Goal: Task Accomplishment & Management: Manage account settings

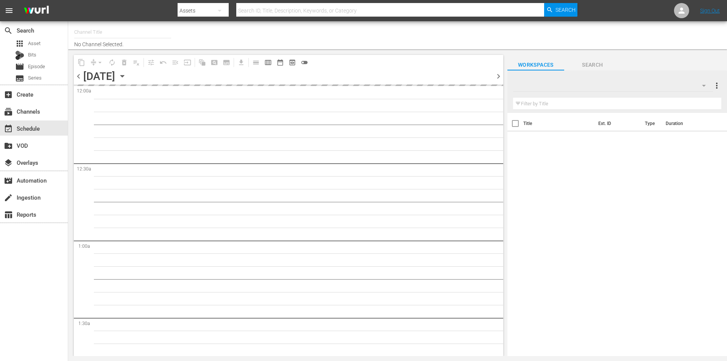
type input "Robot Wars by Mech+ (1413)"
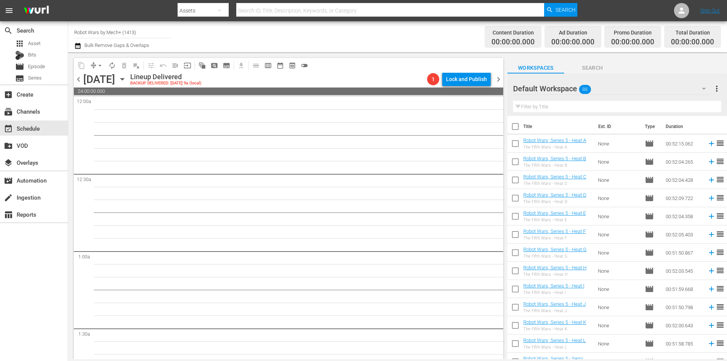
click at [126, 83] on icon "button" at bounding box center [122, 79] width 8 height 8
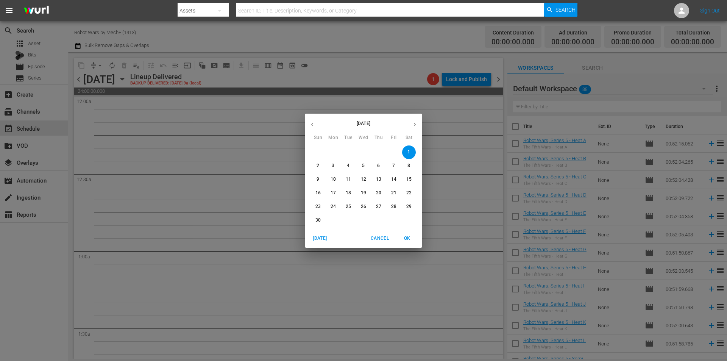
click at [314, 234] on span "[DATE]" at bounding box center [320, 238] width 18 height 8
click at [410, 178] on p "16" at bounding box center [408, 179] width 5 height 6
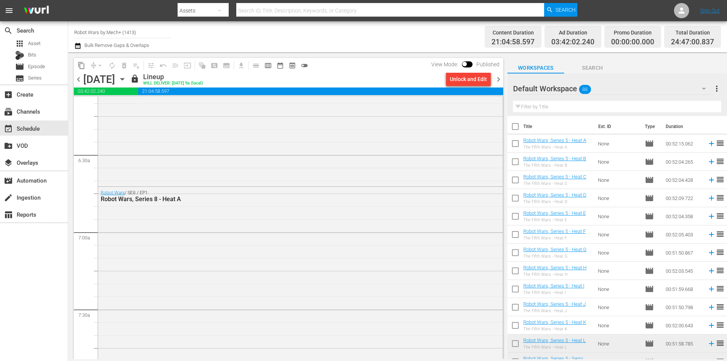
scroll to position [946, 0]
click at [498, 79] on span "chevron_right" at bounding box center [498, 79] width 9 height 9
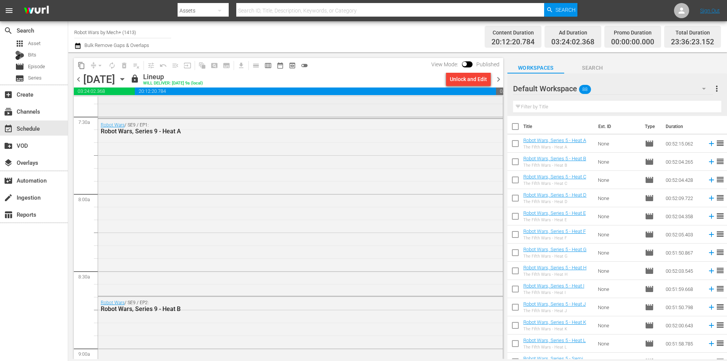
scroll to position [1136, 0]
click at [496, 77] on span "chevron_right" at bounding box center [498, 79] width 9 height 9
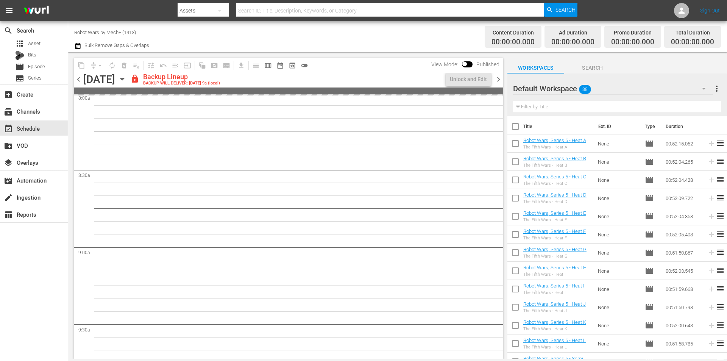
scroll to position [1226, 0]
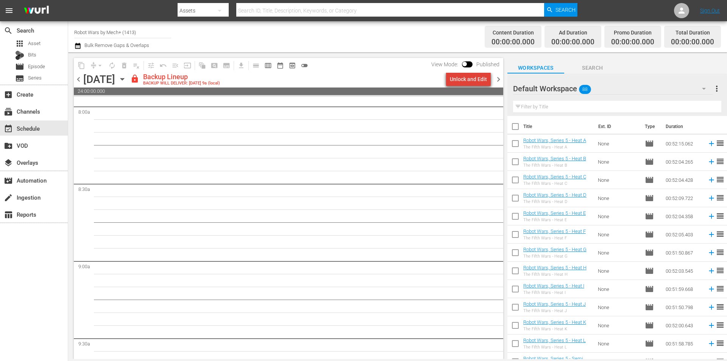
click at [474, 81] on div "Unlock and Edit" at bounding box center [468, 79] width 37 height 14
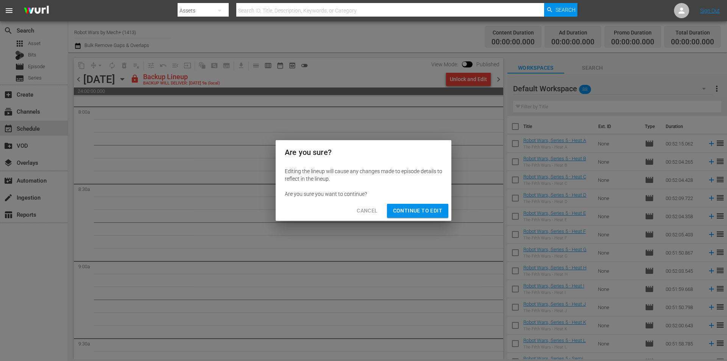
click at [410, 212] on span "Continue to Edit" at bounding box center [417, 210] width 49 height 9
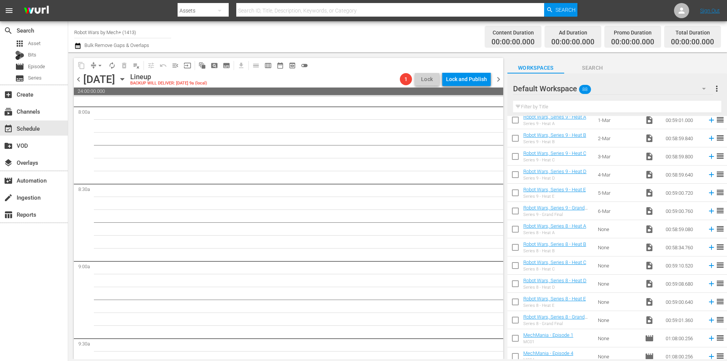
scroll to position [1337, 0]
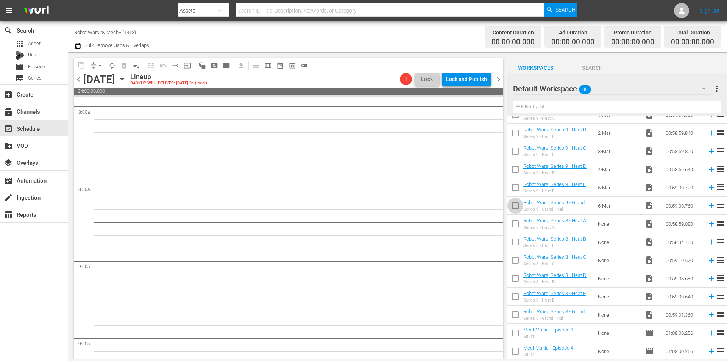
click at [517, 204] on input "checkbox" at bounding box center [515, 207] width 16 height 16
checkbox input "true"
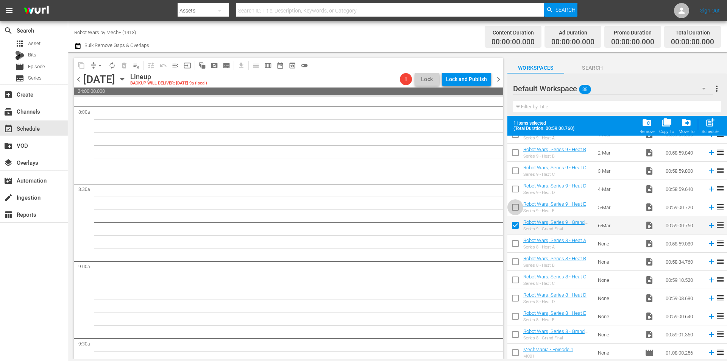
click at [517, 204] on input "checkbox" at bounding box center [515, 209] width 16 height 16
checkbox input "true"
click at [515, 189] on input "checkbox" at bounding box center [515, 190] width 16 height 16
checkbox input "true"
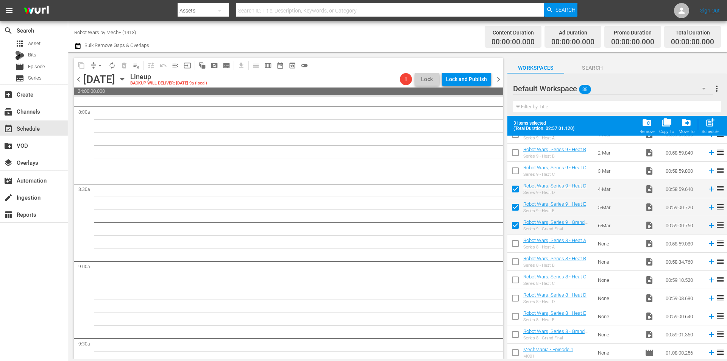
click at [515, 171] on input "checkbox" at bounding box center [515, 172] width 16 height 16
checkbox input "true"
click at [517, 153] on input "checkbox" at bounding box center [515, 154] width 16 height 16
checkbox input "true"
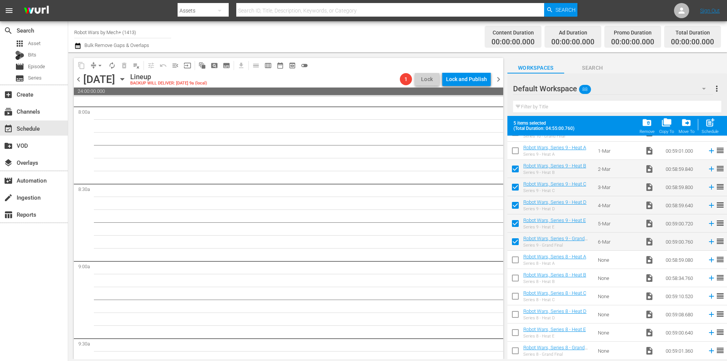
scroll to position [1299, 0]
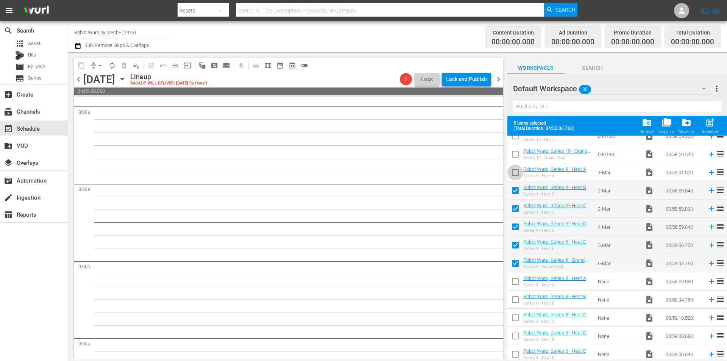
click at [517, 173] on input "checkbox" at bounding box center [515, 174] width 16 height 16
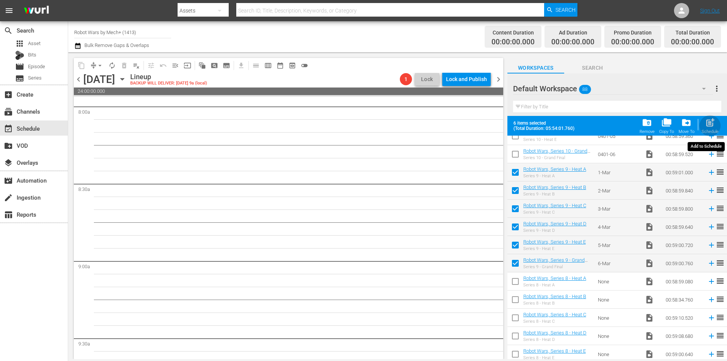
click at [715, 126] on div "post_add Schedule" at bounding box center [709, 125] width 17 height 17
checkbox input "false"
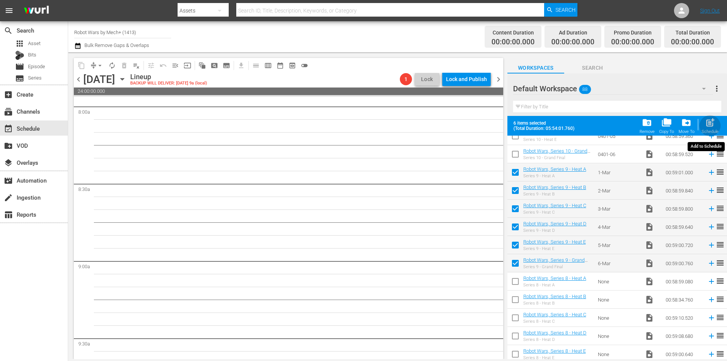
checkbox input "false"
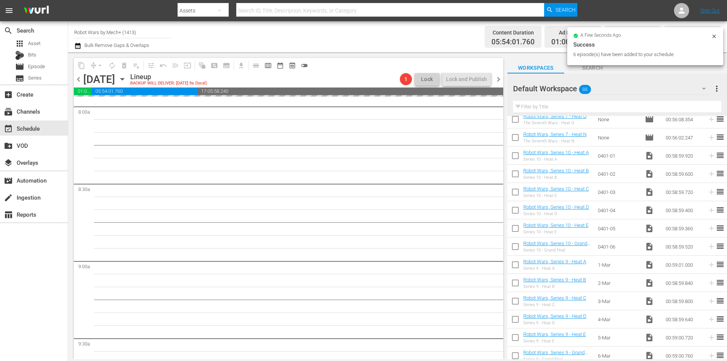
scroll to position [1186, 0]
click at [515, 250] on input "checkbox" at bounding box center [515, 250] width 16 height 16
checkbox input "true"
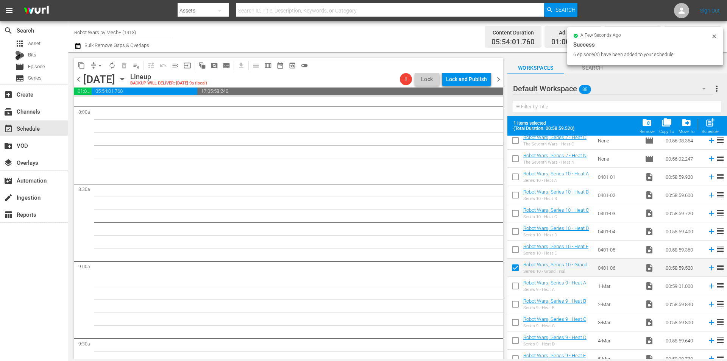
click at [515, 250] on input "checkbox" at bounding box center [515, 251] width 16 height 16
checkbox input "true"
drag, startPoint x: 515, startPoint y: 234, endPoint x: 514, endPoint y: 210, distance: 23.5
click at [515, 234] on input "checkbox" at bounding box center [515, 233] width 16 height 16
checkbox input "true"
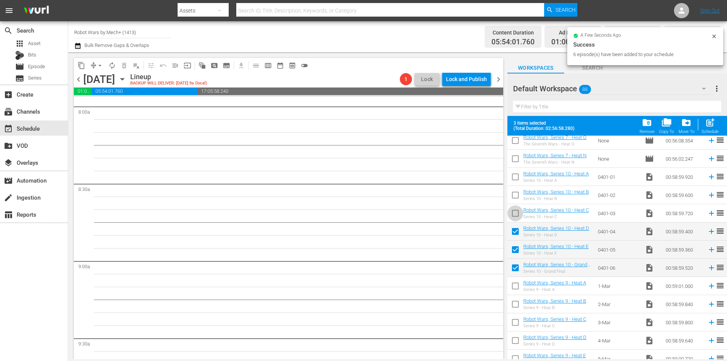
click at [513, 210] on input "checkbox" at bounding box center [515, 215] width 16 height 16
checkbox input "true"
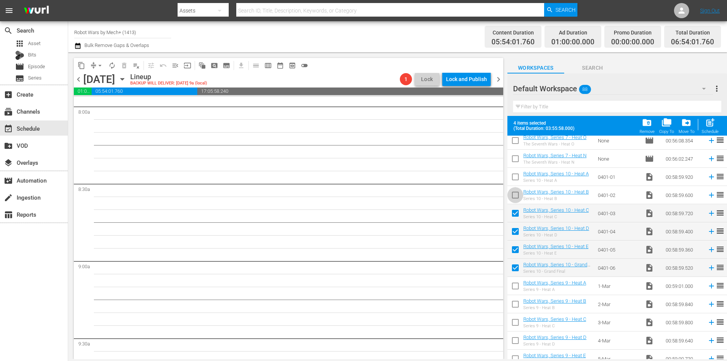
click at [514, 195] on input "checkbox" at bounding box center [515, 197] width 16 height 16
checkbox input "true"
click at [515, 182] on input "checkbox" at bounding box center [515, 178] width 16 height 16
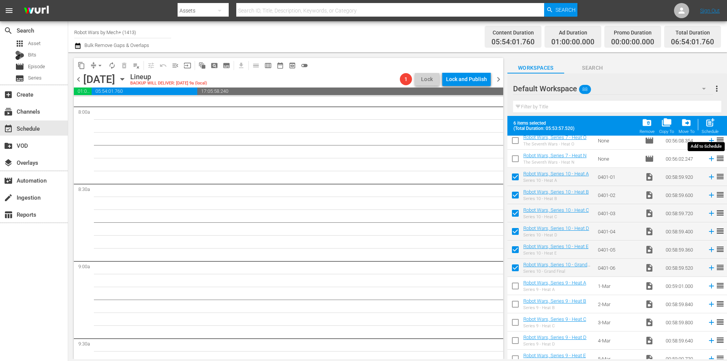
drag, startPoint x: 712, startPoint y: 128, endPoint x: 695, endPoint y: 142, distance: 22.5
click at [712, 127] on span "post_add" at bounding box center [710, 122] width 10 height 10
checkbox input "false"
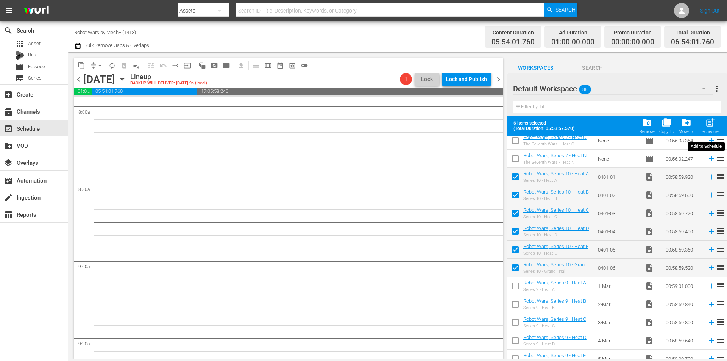
checkbox input "false"
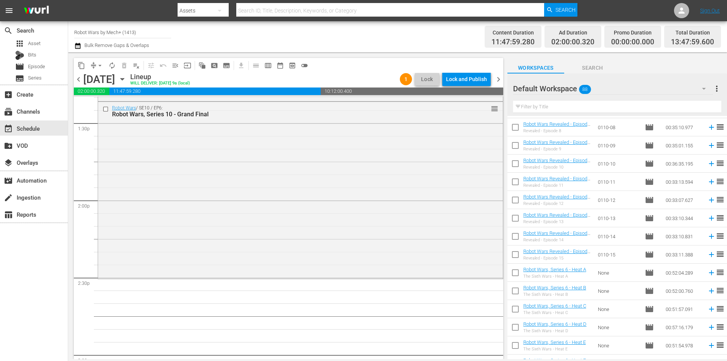
scroll to position [429, 0]
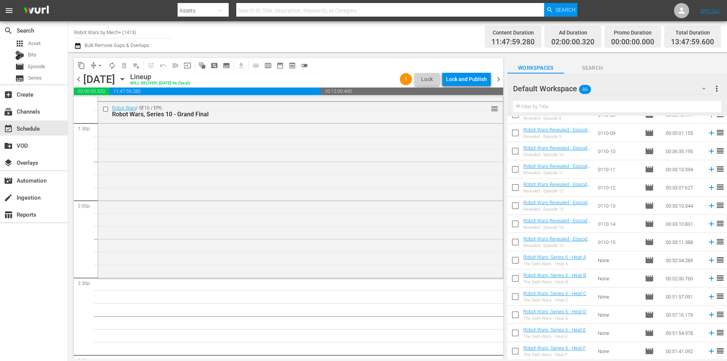
click at [520, 247] on input "checkbox" at bounding box center [515, 243] width 16 height 16
checkbox input "true"
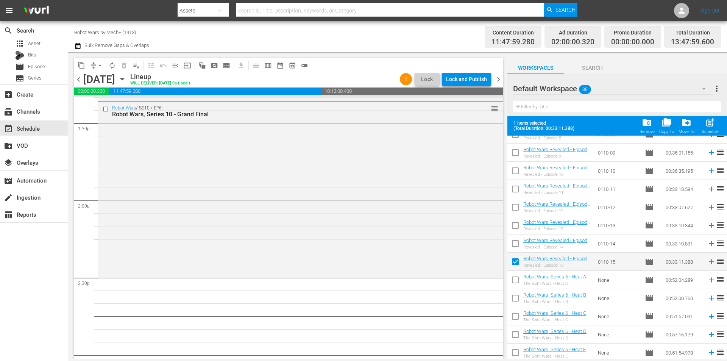
click at [520, 247] on input "checkbox" at bounding box center [515, 245] width 16 height 16
checkbox input "true"
click at [519, 230] on input "checkbox" at bounding box center [515, 227] width 16 height 16
checkbox input "true"
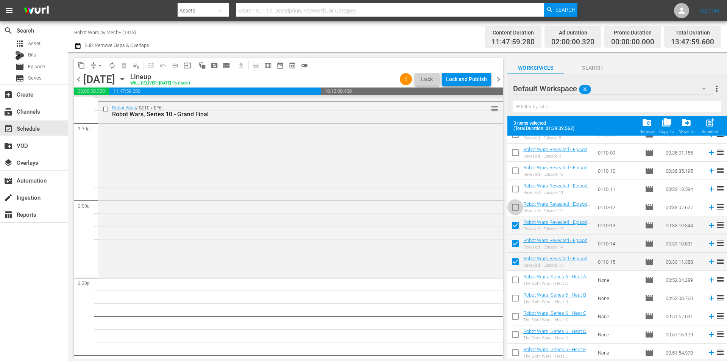
click at [514, 212] on input "checkbox" at bounding box center [515, 209] width 16 height 16
checkbox input "true"
click at [516, 193] on input "checkbox" at bounding box center [515, 190] width 16 height 16
checkbox input "true"
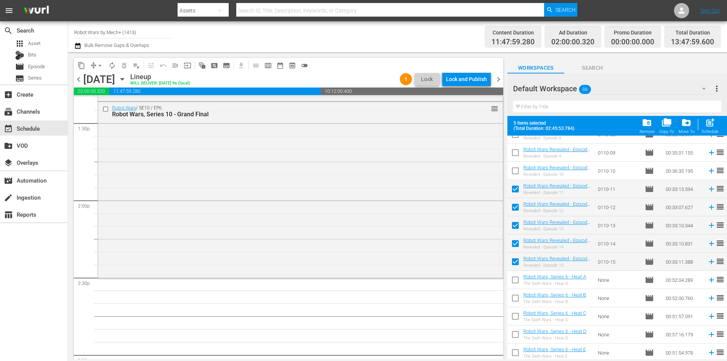
click at [517, 175] on input "checkbox" at bounding box center [515, 172] width 16 height 16
checkbox input "true"
click at [515, 156] on input "checkbox" at bounding box center [515, 154] width 16 height 16
checkbox input "true"
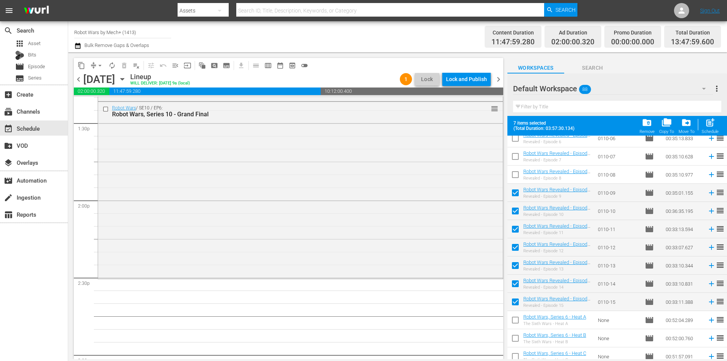
scroll to position [353, 0]
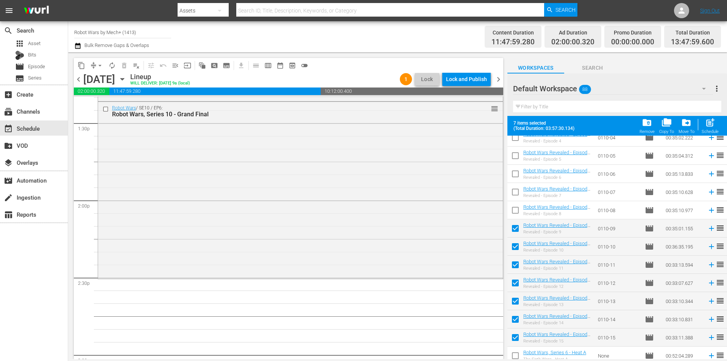
click at [515, 209] on input "checkbox" at bounding box center [515, 212] width 16 height 16
checkbox input "true"
click at [516, 192] on input "checkbox" at bounding box center [515, 193] width 16 height 16
checkbox input "true"
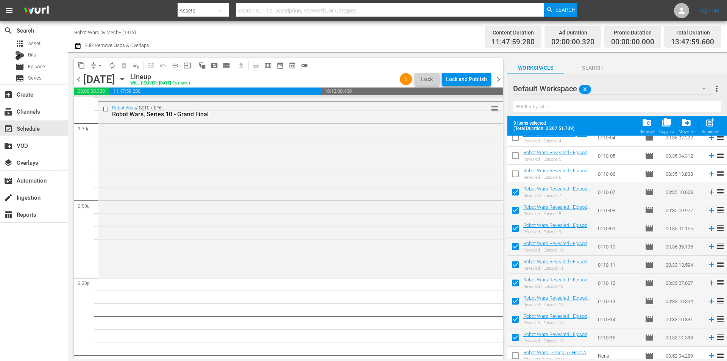
click at [513, 170] on input "checkbox" at bounding box center [515, 175] width 16 height 16
checkbox input "true"
click at [513, 155] on input "checkbox" at bounding box center [515, 157] width 16 height 16
checkbox input "true"
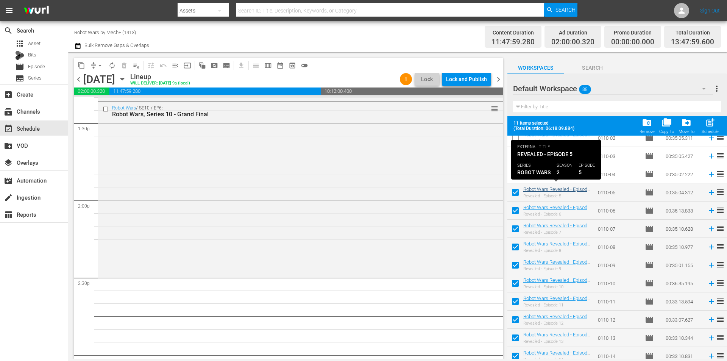
scroll to position [315, 0]
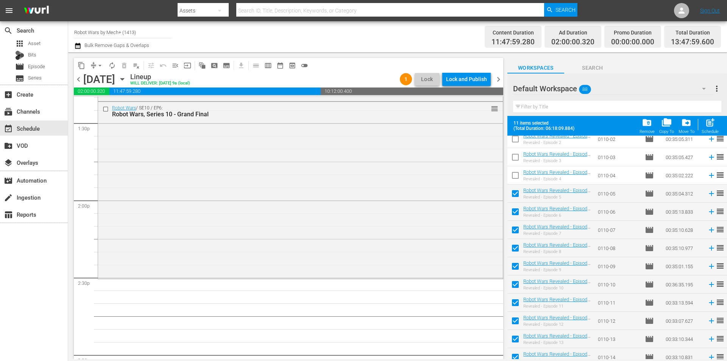
click at [519, 180] on input "checkbox" at bounding box center [515, 177] width 16 height 16
checkbox input "true"
click at [518, 157] on input "checkbox" at bounding box center [515, 159] width 16 height 16
checkbox input "true"
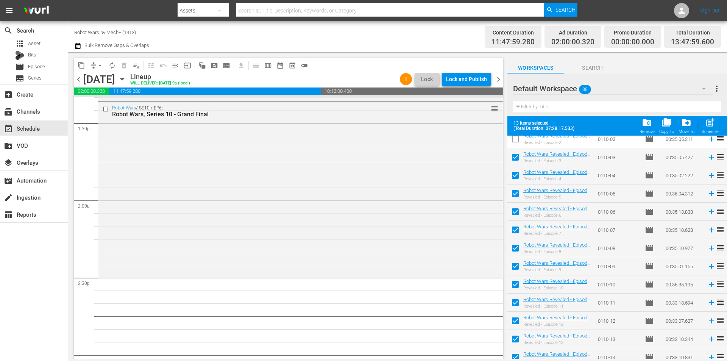
click at [513, 144] on input "checkbox" at bounding box center [515, 140] width 16 height 16
checkbox input "true"
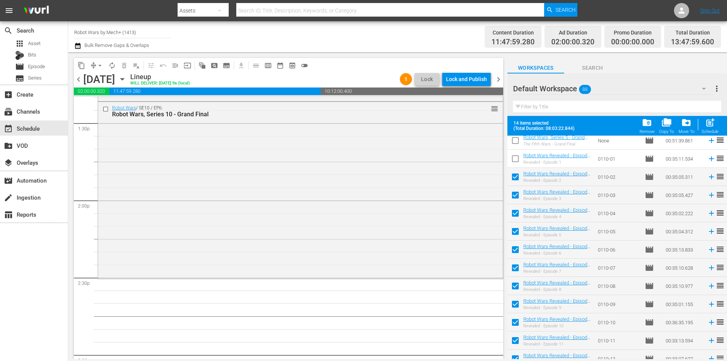
click at [516, 163] on input "checkbox" at bounding box center [515, 160] width 16 height 16
click at [710, 127] on span "post_add" at bounding box center [710, 122] width 10 height 10
checkbox input "false"
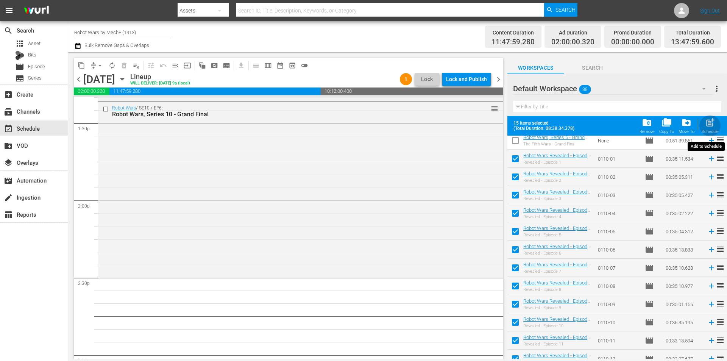
checkbox input "false"
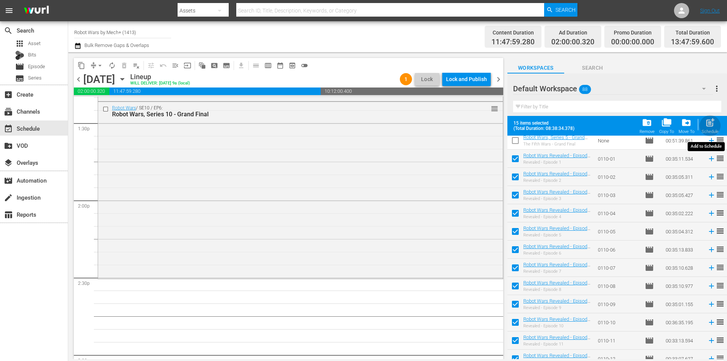
checkbox input "false"
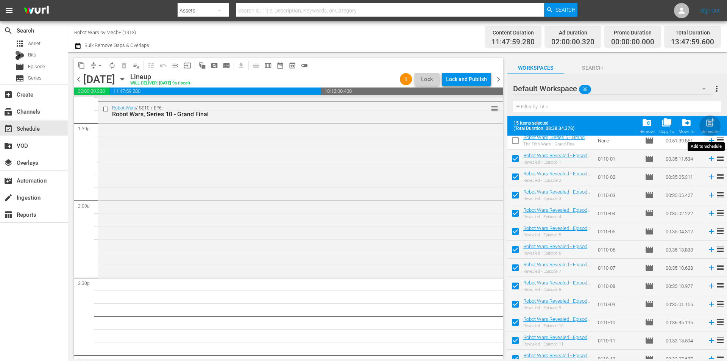
checkbox input "false"
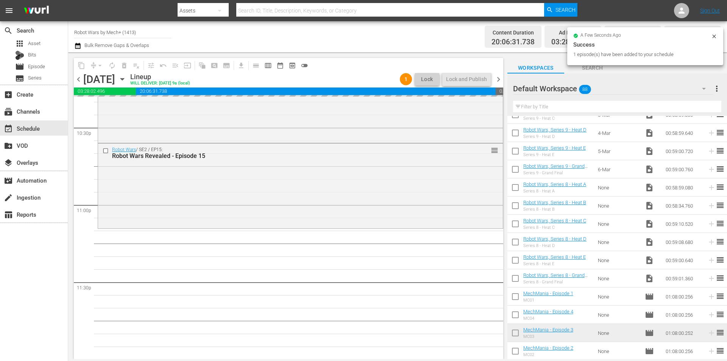
scroll to position [3444, 0]
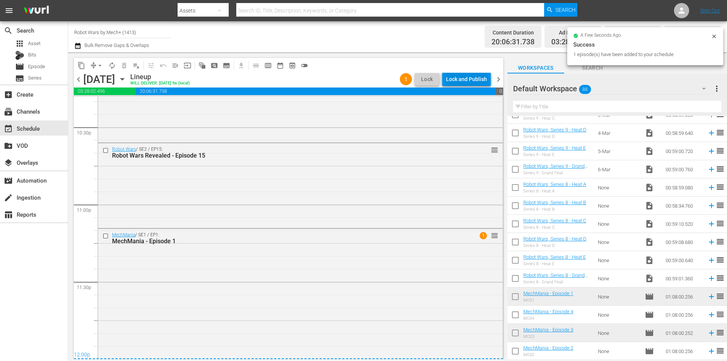
click at [472, 77] on div "Lock and Publish" at bounding box center [466, 79] width 41 height 14
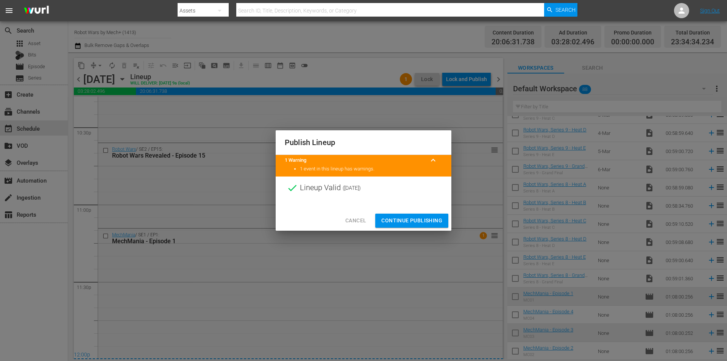
click at [403, 220] on span "Continue Publishing" at bounding box center [411, 220] width 61 height 9
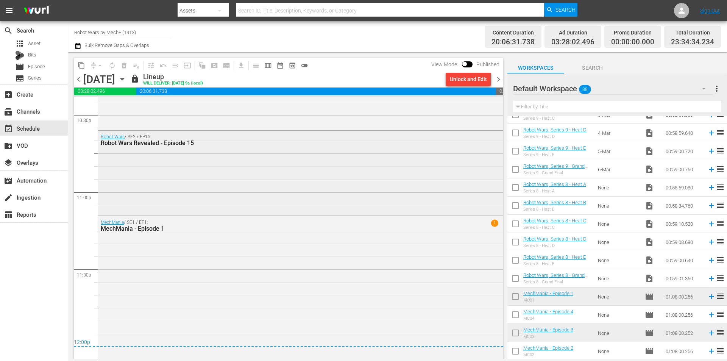
scroll to position [3489, 0]
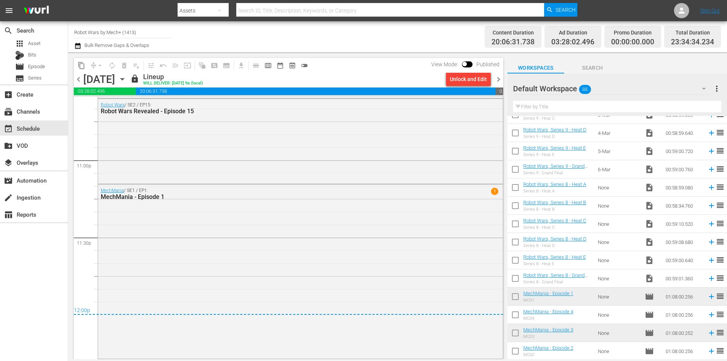
click at [499, 81] on span "chevron_right" at bounding box center [498, 79] width 9 height 9
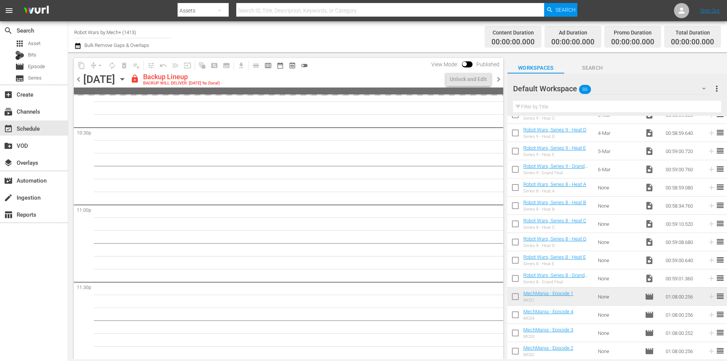
scroll to position [3444, 0]
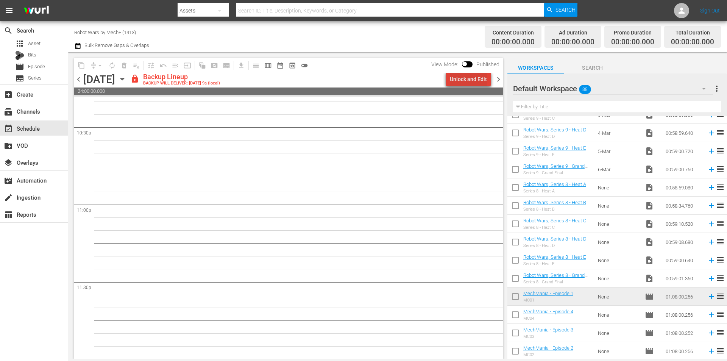
click at [475, 79] on div "Unlock and Edit" at bounding box center [468, 79] width 37 height 14
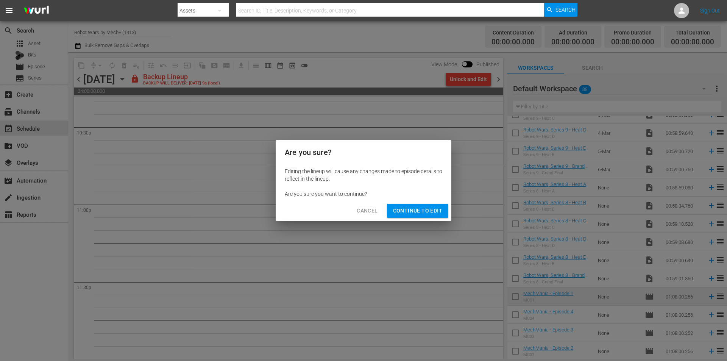
click at [415, 213] on span "Continue to Edit" at bounding box center [417, 210] width 49 height 9
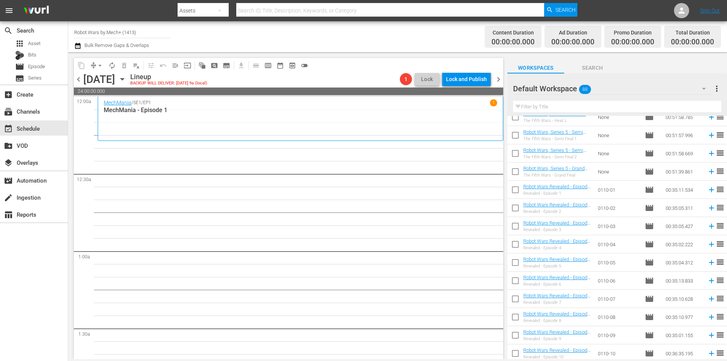
scroll to position [200, 0]
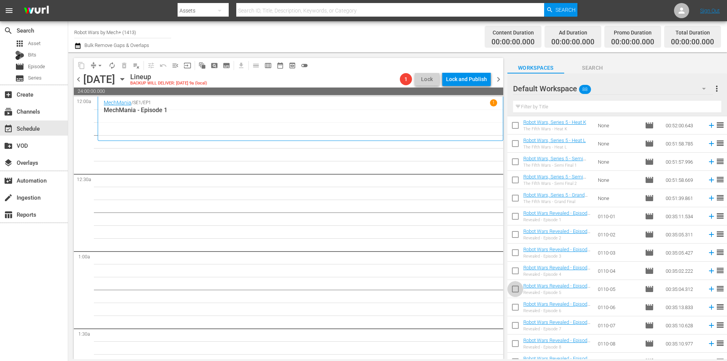
click at [516, 290] on input "checkbox" at bounding box center [515, 290] width 16 height 16
checkbox input "true"
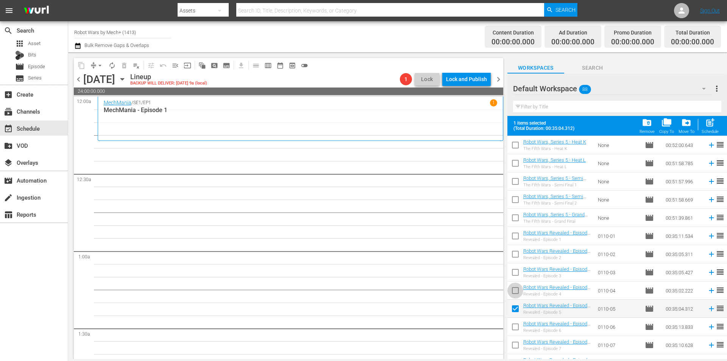
click at [516, 290] on input "checkbox" at bounding box center [515, 292] width 16 height 16
checkbox input "true"
drag, startPoint x: 516, startPoint y: 271, endPoint x: 512, endPoint y: 253, distance: 18.4
click at [516, 270] on input "checkbox" at bounding box center [515, 274] width 16 height 16
checkbox input "true"
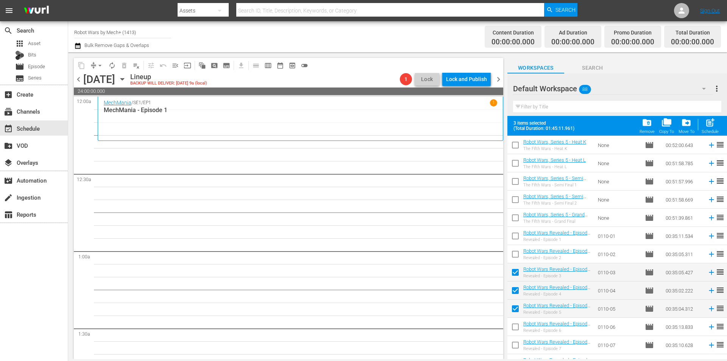
click at [512, 253] on input "checkbox" at bounding box center [515, 256] width 16 height 16
checkbox input "true"
click at [513, 234] on input "checkbox" at bounding box center [515, 237] width 16 height 16
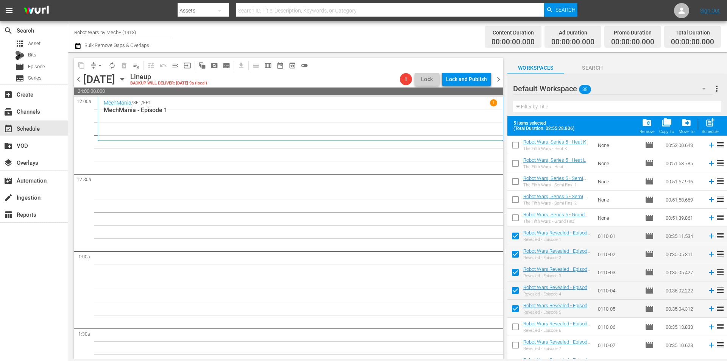
click at [706, 125] on span "post_add" at bounding box center [710, 122] width 10 height 10
checkbox input "false"
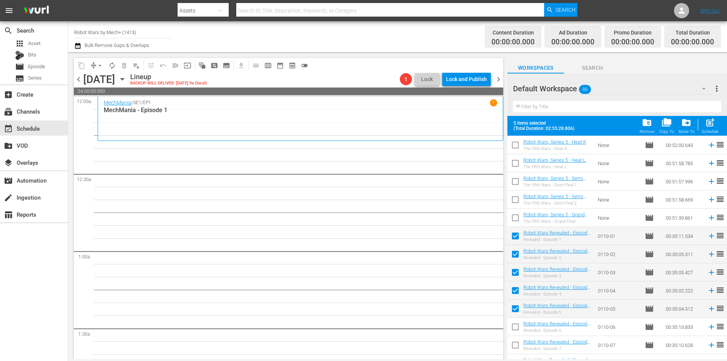
checkbox input "false"
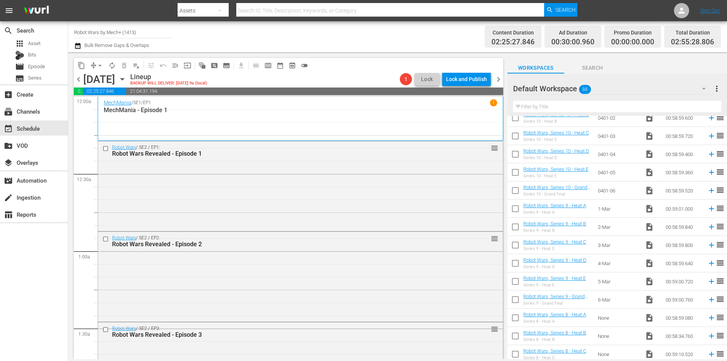
scroll to position [1222, 0]
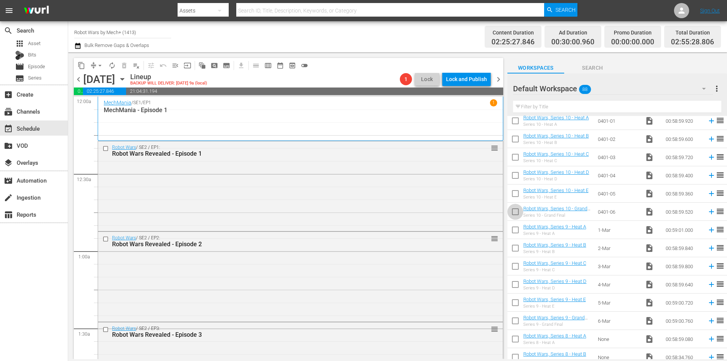
click at [514, 211] on input "checkbox" at bounding box center [515, 213] width 16 height 16
checkbox input "true"
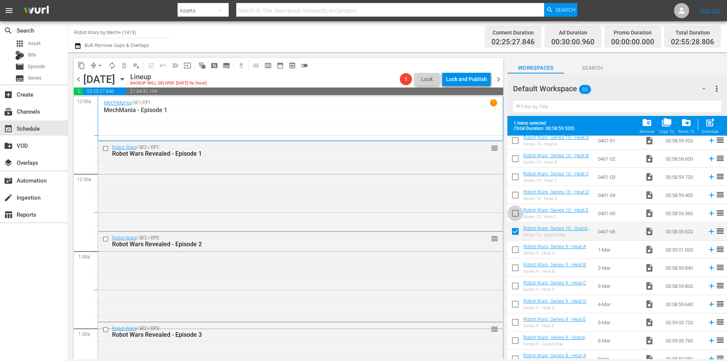
click at [514, 211] on input "checkbox" at bounding box center [515, 215] width 16 height 16
checkbox input "true"
click at [512, 196] on input "checkbox" at bounding box center [515, 197] width 16 height 16
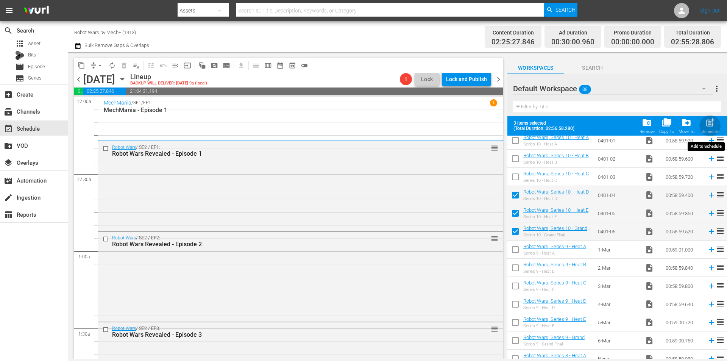
click at [718, 123] on div "post_add Schedule" at bounding box center [709, 125] width 17 height 17
checkbox input "false"
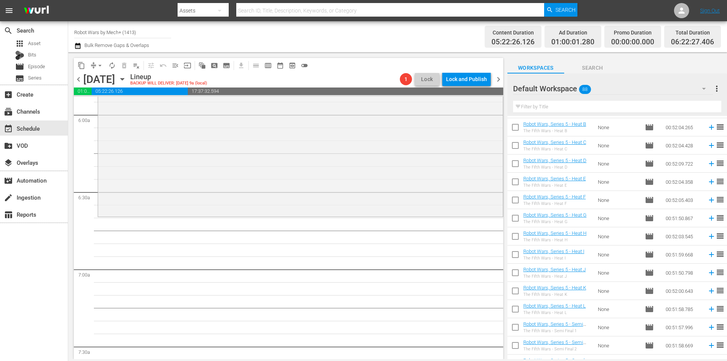
scroll to position [0, 0]
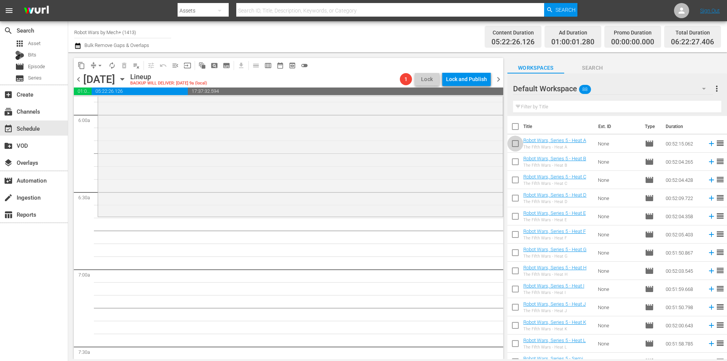
click at [513, 143] on input "checkbox" at bounding box center [515, 145] width 16 height 16
checkbox input "true"
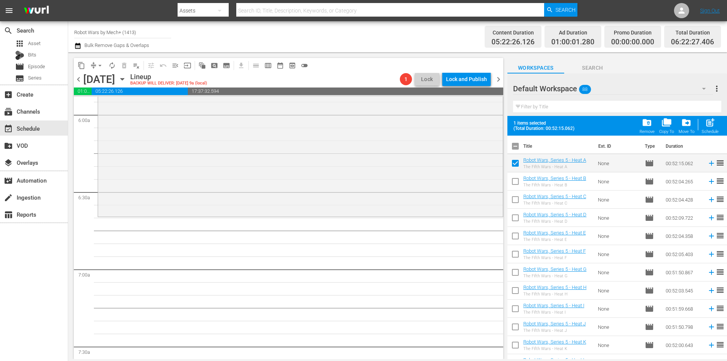
click at [515, 181] on input "checkbox" at bounding box center [515, 183] width 16 height 16
checkbox input "true"
click at [514, 198] on input "checkbox" at bounding box center [515, 201] width 16 height 16
checkbox input "true"
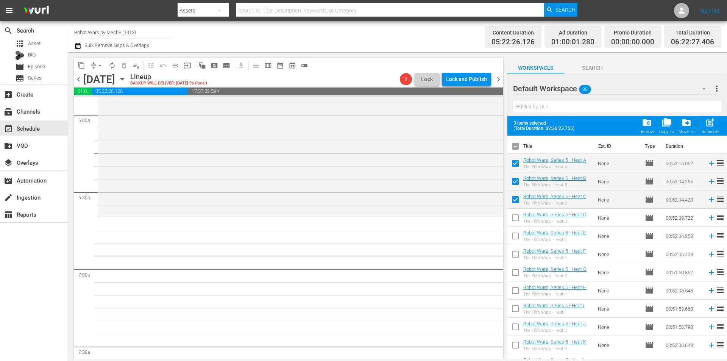
click at [514, 218] on input "checkbox" at bounding box center [515, 219] width 16 height 16
checkbox input "true"
click at [515, 233] on input "checkbox" at bounding box center [515, 237] width 16 height 16
checkbox input "true"
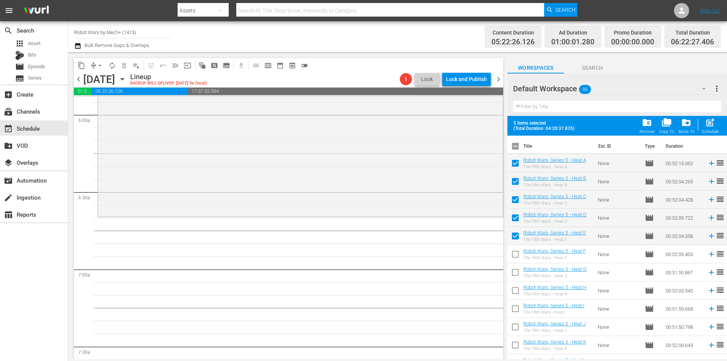
click at [515, 251] on input "checkbox" at bounding box center [515, 256] width 16 height 16
checkbox input "true"
click at [516, 270] on input "checkbox" at bounding box center [515, 274] width 16 height 16
checkbox input "true"
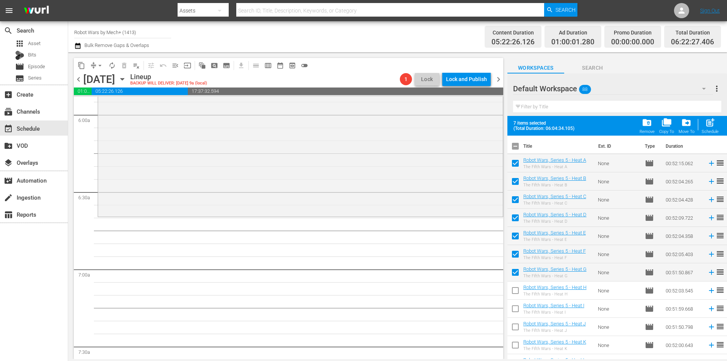
click at [516, 285] on input "checkbox" at bounding box center [515, 292] width 16 height 16
checkbox input "true"
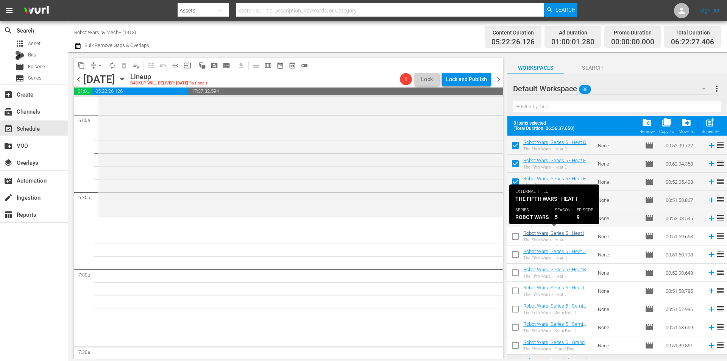
scroll to position [76, 0]
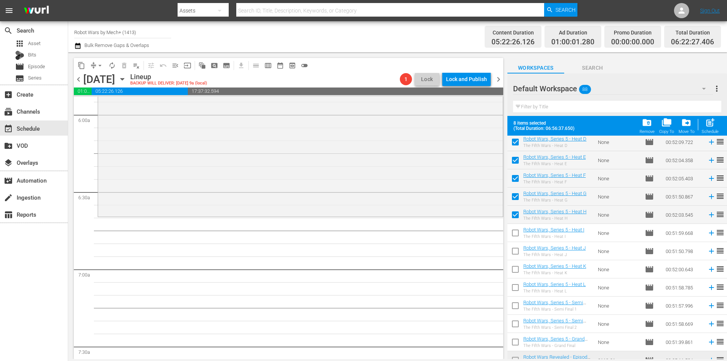
drag, startPoint x: 514, startPoint y: 235, endPoint x: 511, endPoint y: 249, distance: 14.2
click at [514, 235] on input "checkbox" at bounding box center [515, 234] width 16 height 16
checkbox input "true"
click at [511, 252] on input "checkbox" at bounding box center [515, 253] width 16 height 16
checkbox input "true"
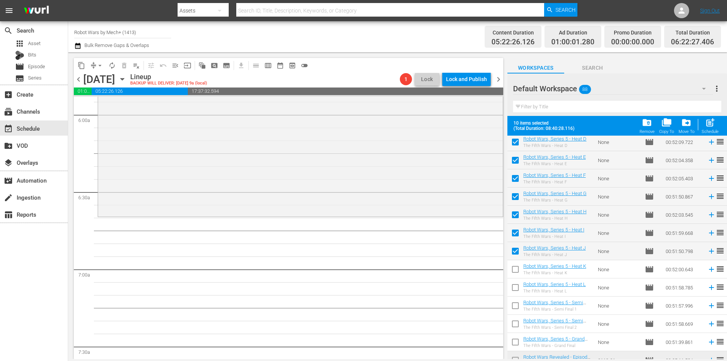
click at [512, 267] on input "checkbox" at bounding box center [515, 271] width 16 height 16
checkbox input "true"
click at [514, 282] on input "checkbox" at bounding box center [515, 289] width 16 height 16
checkbox input "true"
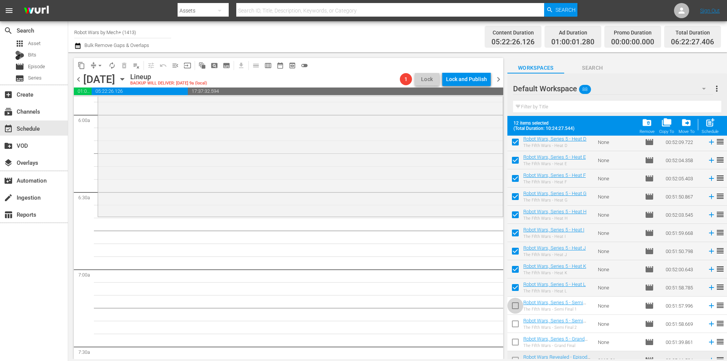
click at [514, 302] on input "checkbox" at bounding box center [515, 307] width 16 height 16
checkbox input "true"
click at [708, 126] on span "post_add" at bounding box center [710, 122] width 10 height 10
checkbox input "false"
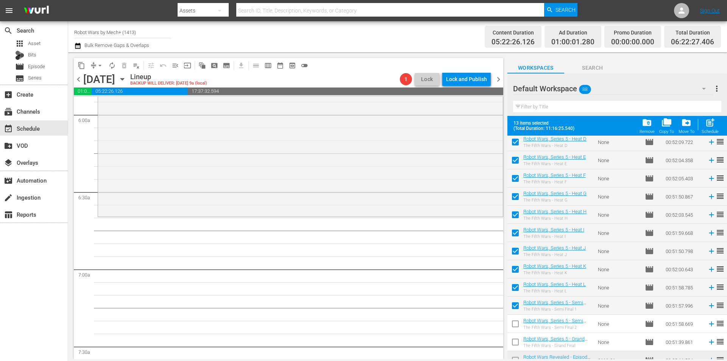
checkbox input "false"
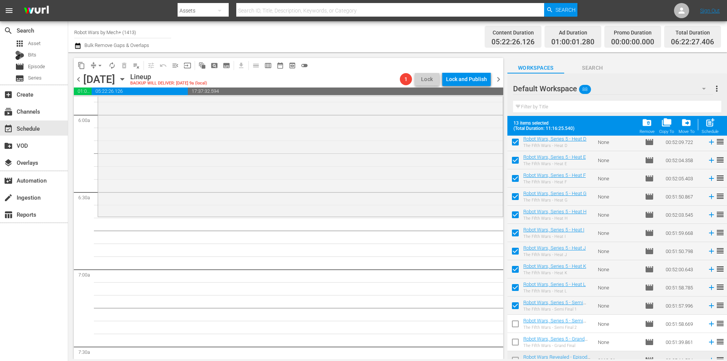
checkbox input "false"
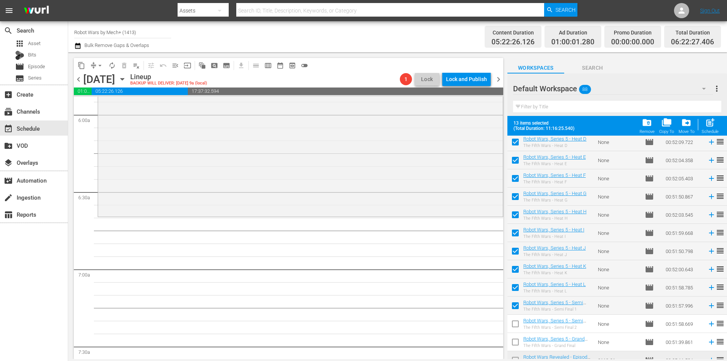
checkbox input "false"
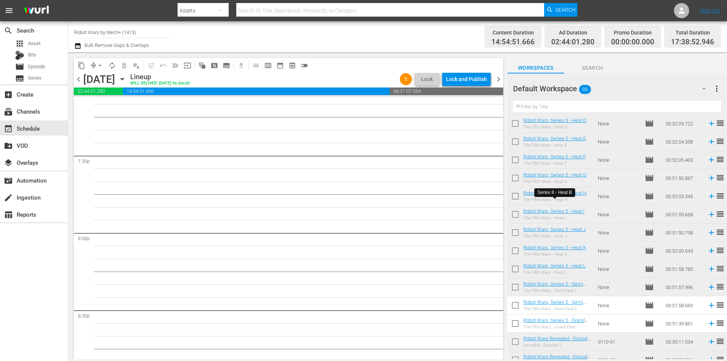
scroll to position [227, 0]
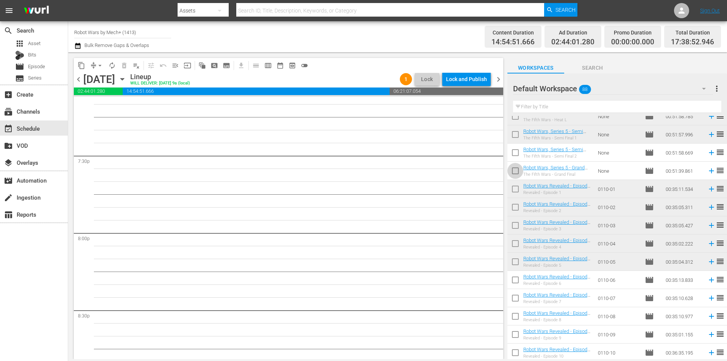
click at [514, 171] on input "checkbox" at bounding box center [515, 172] width 16 height 16
checkbox input "true"
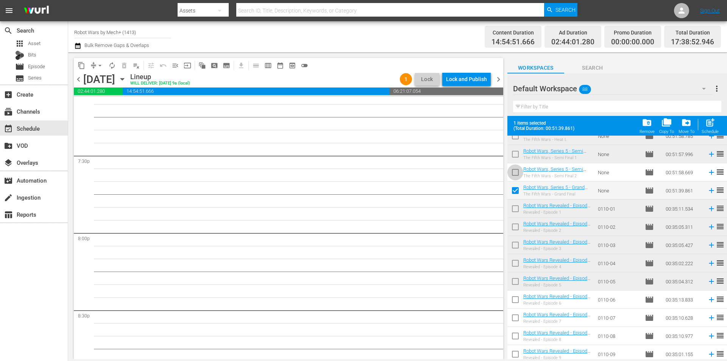
click at [514, 171] on input "checkbox" at bounding box center [515, 174] width 16 height 16
click at [711, 123] on span "post_add" at bounding box center [710, 122] width 10 height 10
checkbox input "false"
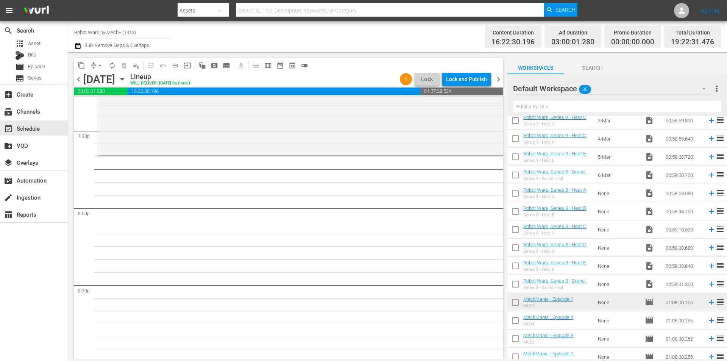
scroll to position [1373, 0]
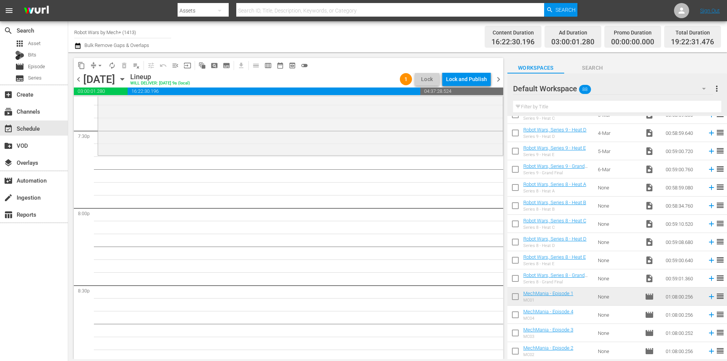
click at [709, 295] on icon at bounding box center [711, 296] width 5 height 5
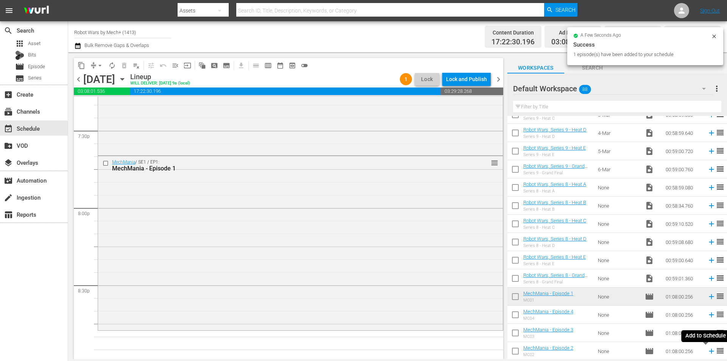
click at [709, 351] on icon at bounding box center [711, 351] width 5 height 5
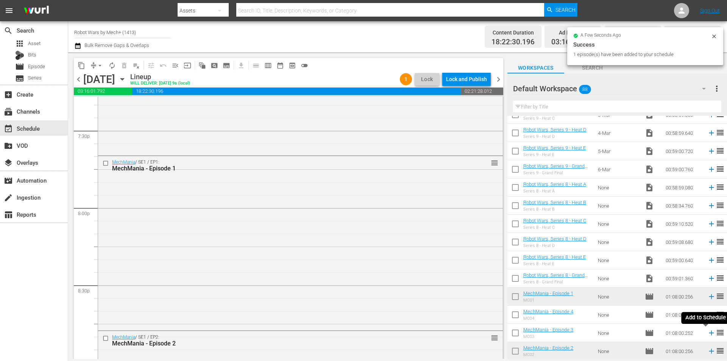
click at [709, 333] on icon at bounding box center [711, 332] width 5 height 5
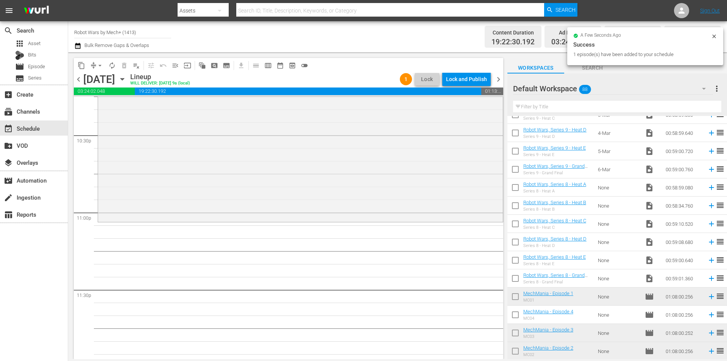
scroll to position [3444, 0]
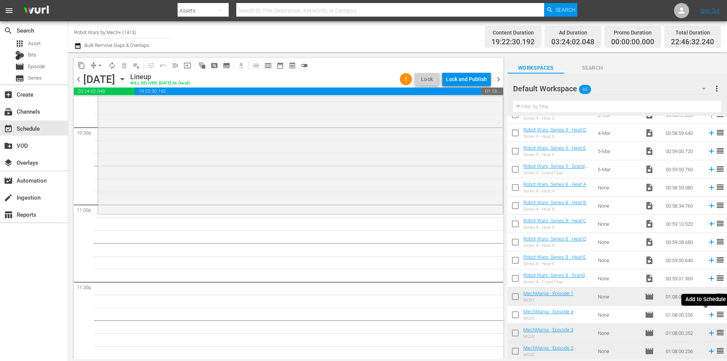
click at [709, 315] on icon at bounding box center [711, 314] width 5 height 5
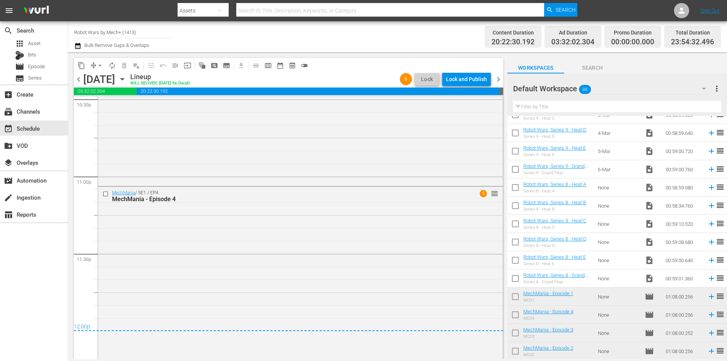
scroll to position [3475, 0]
click at [460, 80] on div "Lock and Publish" at bounding box center [466, 79] width 41 height 14
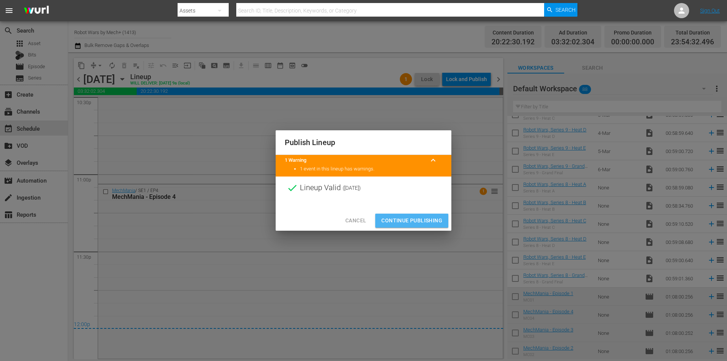
click at [419, 217] on span "Continue Publishing" at bounding box center [411, 220] width 61 height 9
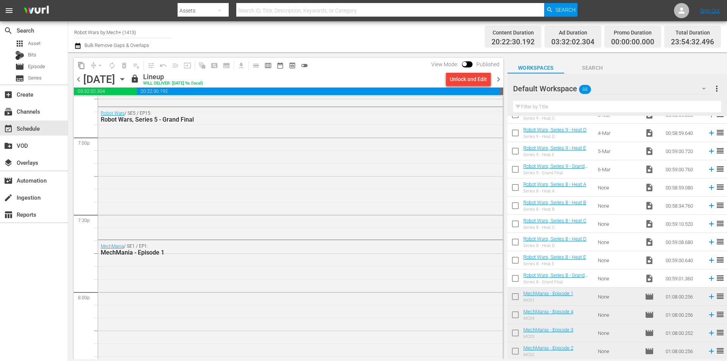
scroll to position [2869, 0]
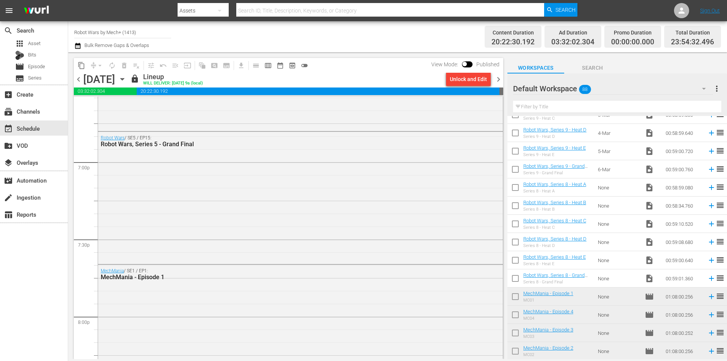
click at [501, 78] on span "chevron_right" at bounding box center [498, 79] width 9 height 9
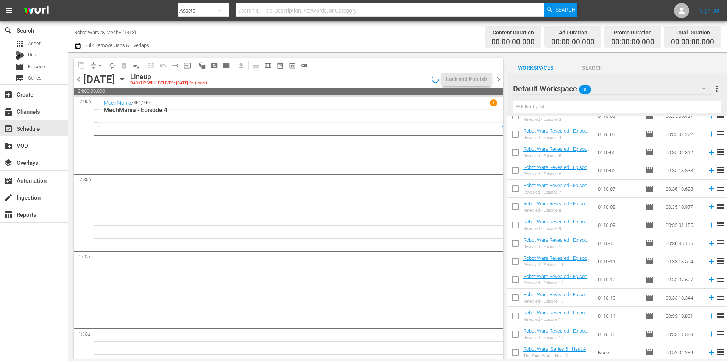
scroll to position [351, 0]
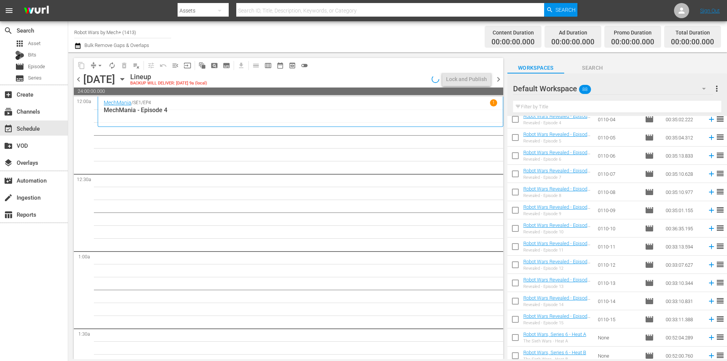
click at [517, 234] on input "checkbox" at bounding box center [515, 230] width 16 height 16
checkbox input "true"
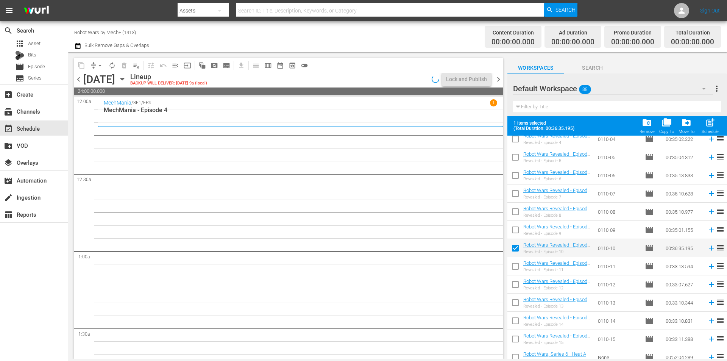
click at [517, 234] on input "checkbox" at bounding box center [515, 231] width 16 height 16
checkbox input "true"
click at [513, 211] on input "checkbox" at bounding box center [515, 213] width 16 height 16
checkbox input "true"
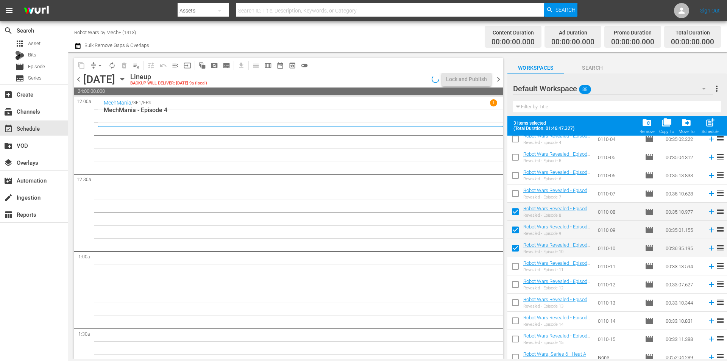
click at [516, 192] on input "checkbox" at bounding box center [515, 195] width 16 height 16
checkbox input "true"
click at [516, 171] on input "checkbox" at bounding box center [515, 177] width 16 height 16
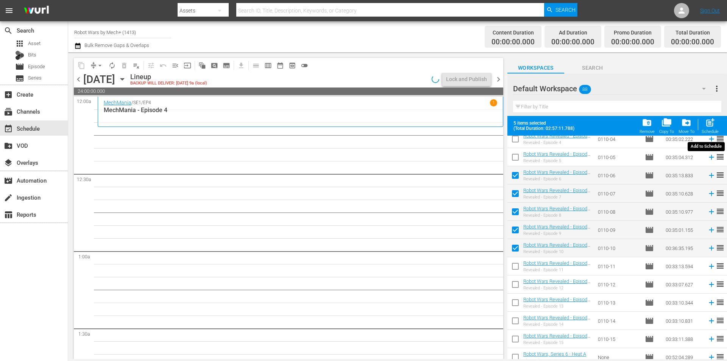
click at [709, 127] on span "post_add" at bounding box center [710, 122] width 10 height 10
checkbox input "false"
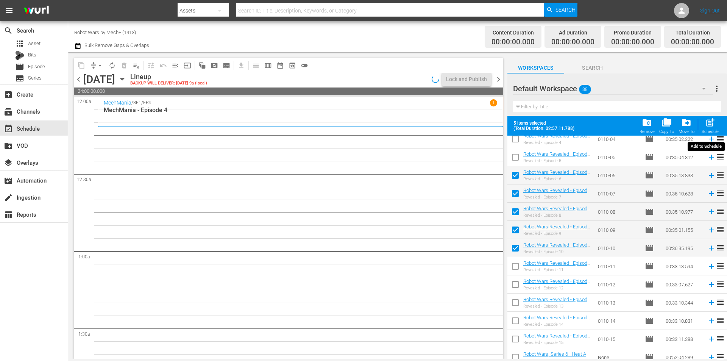
checkbox input "false"
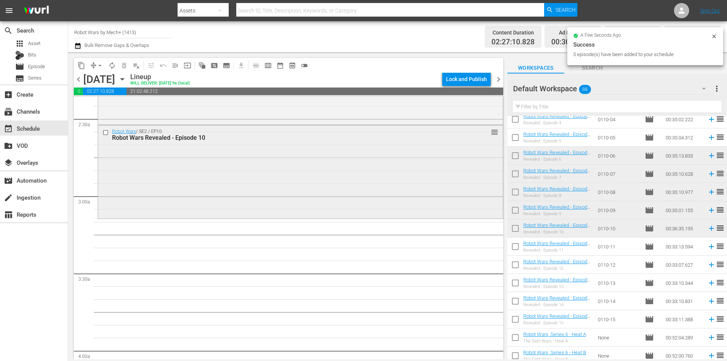
scroll to position [379, 0]
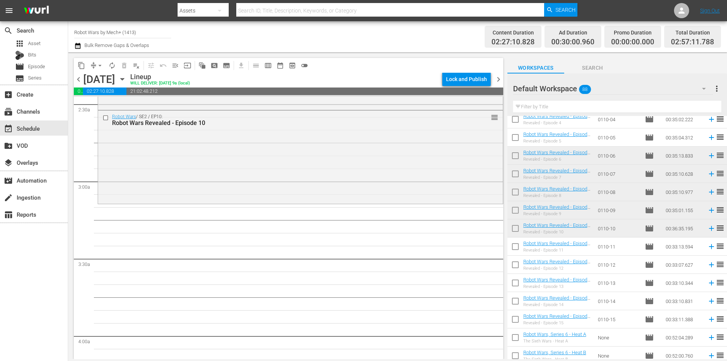
click at [77, 78] on span "chevron_left" at bounding box center [78, 79] width 9 height 9
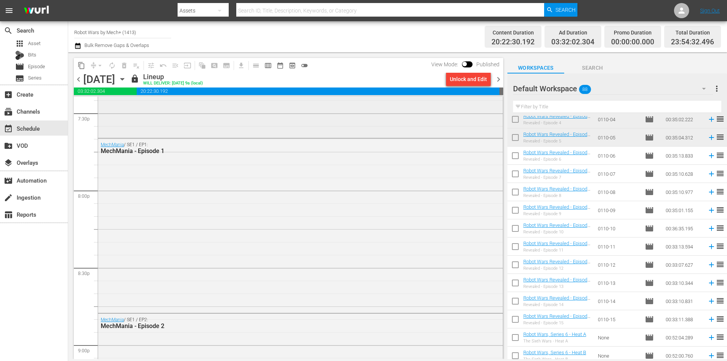
scroll to position [2953, 0]
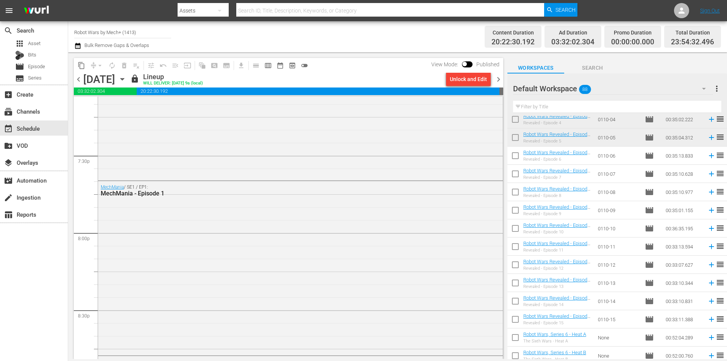
click at [498, 80] on span "chevron_right" at bounding box center [498, 79] width 9 height 9
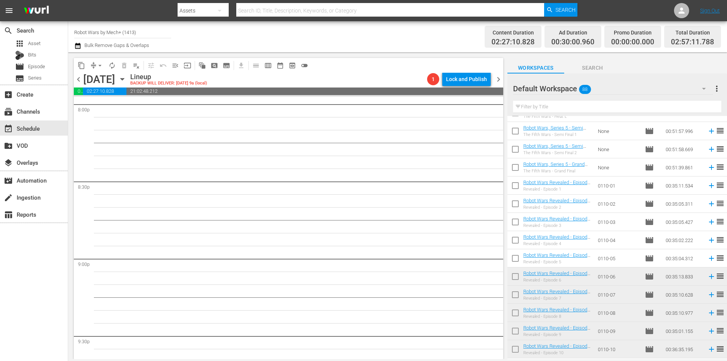
scroll to position [162, 0]
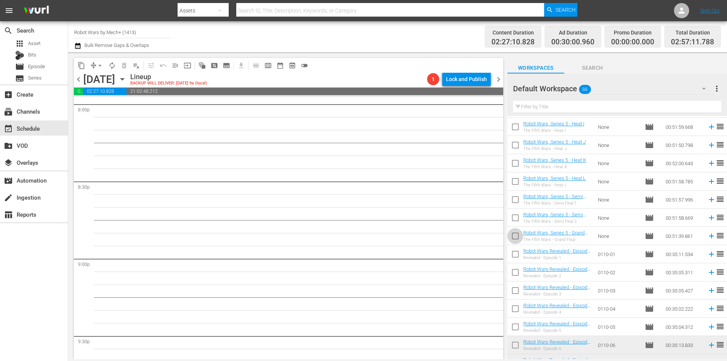
click at [514, 238] on input "checkbox" at bounding box center [515, 237] width 16 height 16
checkbox input "true"
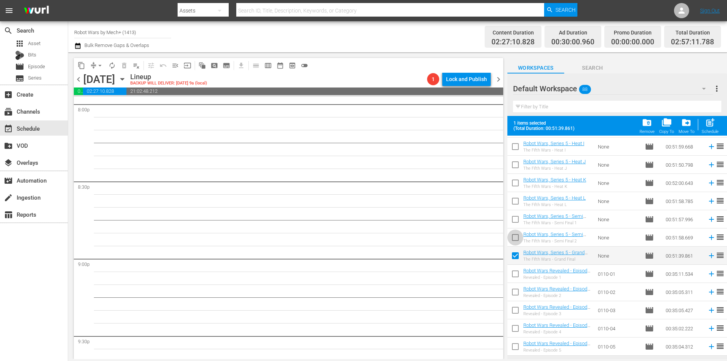
click at [514, 238] on input "checkbox" at bounding box center [515, 239] width 16 height 16
checkbox input "true"
click at [516, 221] on input "checkbox" at bounding box center [515, 221] width 16 height 16
checkbox input "true"
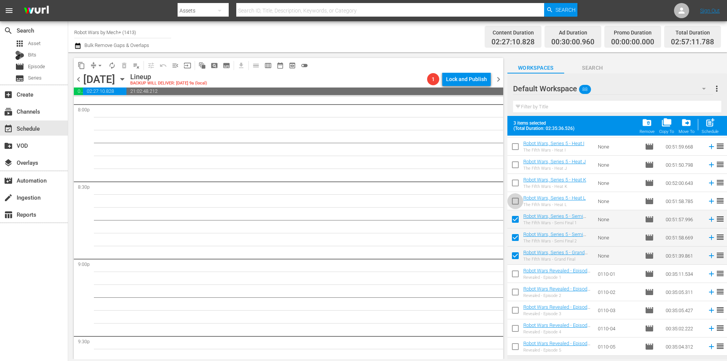
click at [516, 203] on input "checkbox" at bounding box center [515, 203] width 16 height 16
checkbox input "true"
click at [520, 185] on input "checkbox" at bounding box center [515, 184] width 16 height 16
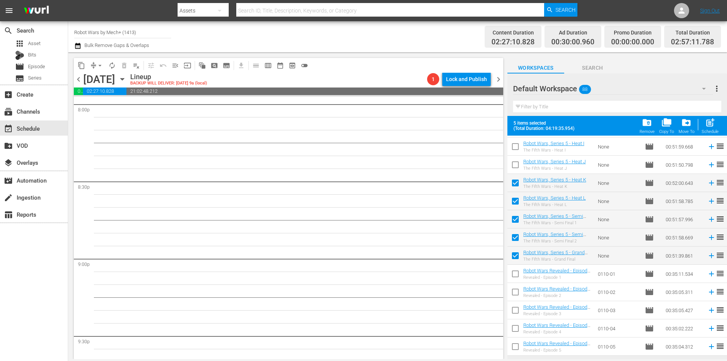
click at [705, 128] on div "post_add Schedule" at bounding box center [709, 125] width 17 height 17
checkbox input "false"
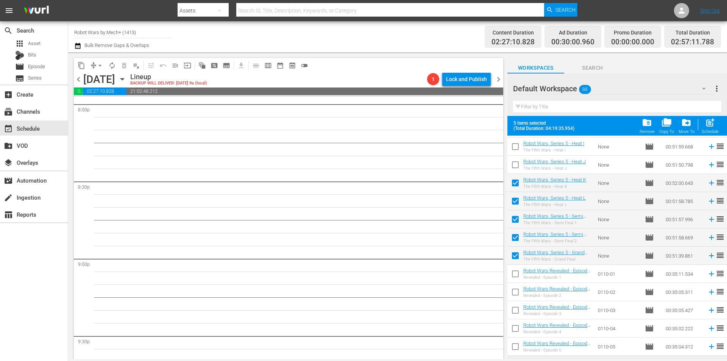
checkbox input "false"
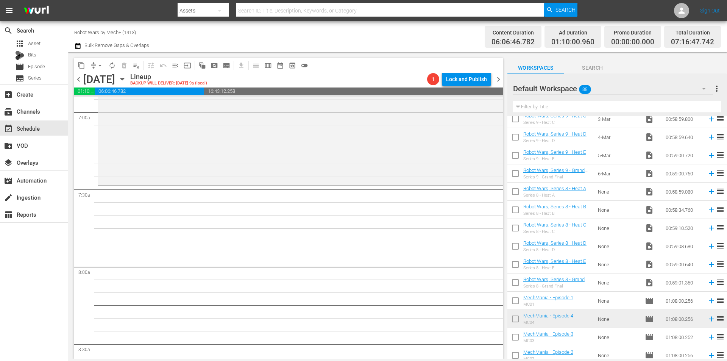
scroll to position [1373, 0]
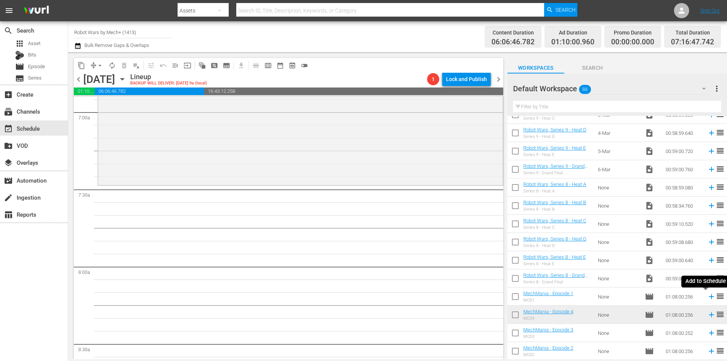
click at [707, 297] on icon at bounding box center [711, 296] width 8 height 8
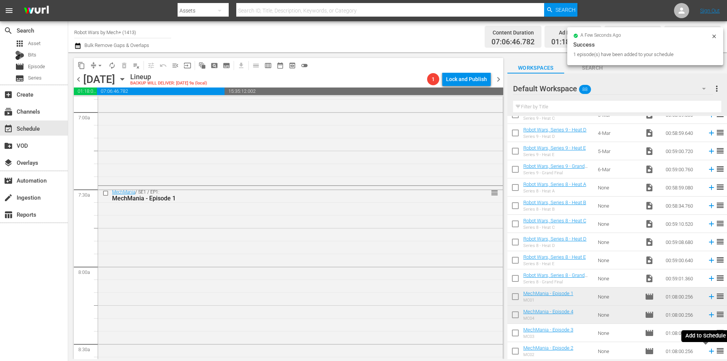
click at [707, 352] on icon at bounding box center [711, 351] width 8 height 8
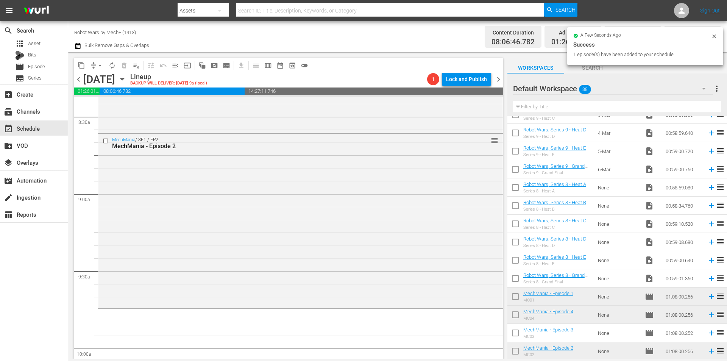
scroll to position [1406, 0]
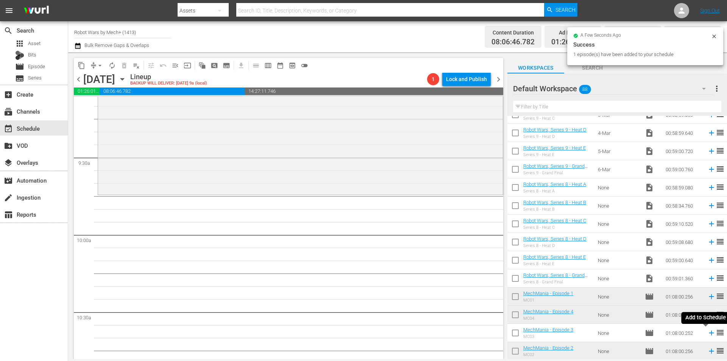
click at [707, 333] on icon at bounding box center [711, 333] width 8 height 8
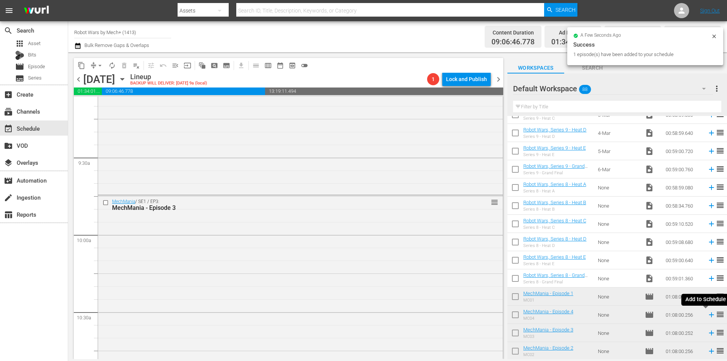
click at [709, 315] on icon at bounding box center [711, 314] width 5 height 5
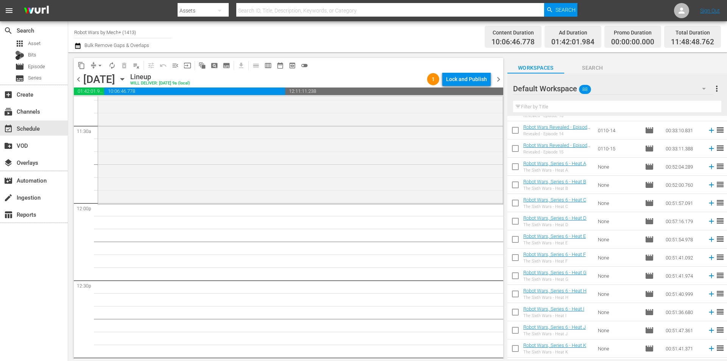
scroll to position [503, 0]
click at [518, 188] on input "checkbox" at bounding box center [515, 187] width 16 height 16
checkbox input "true"
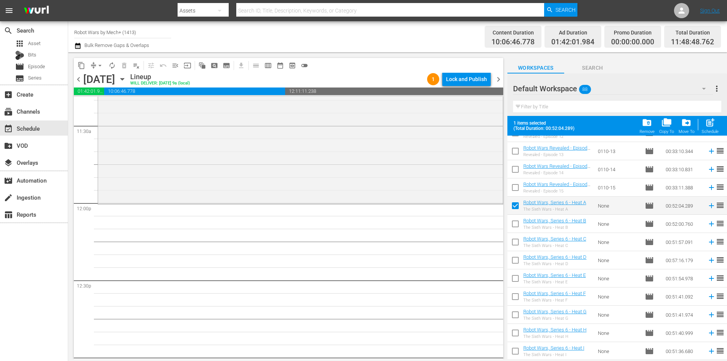
click at [519, 221] on input "checkbox" at bounding box center [515, 225] width 16 height 16
checkbox input "true"
click at [517, 241] on input "checkbox" at bounding box center [515, 243] width 16 height 16
checkbox input "true"
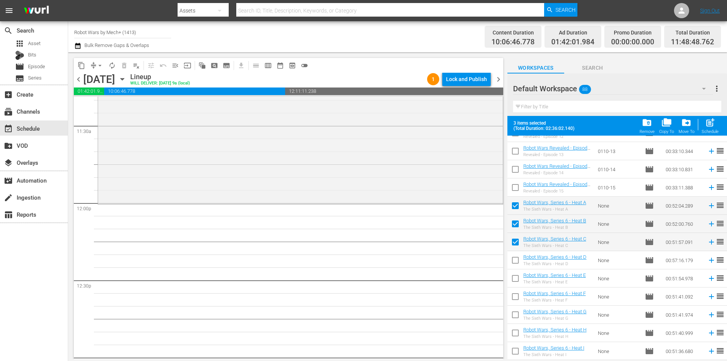
click at [518, 257] on input "checkbox" at bounding box center [515, 262] width 16 height 16
checkbox input "true"
click at [517, 276] on input "checkbox" at bounding box center [515, 280] width 16 height 16
checkbox input "true"
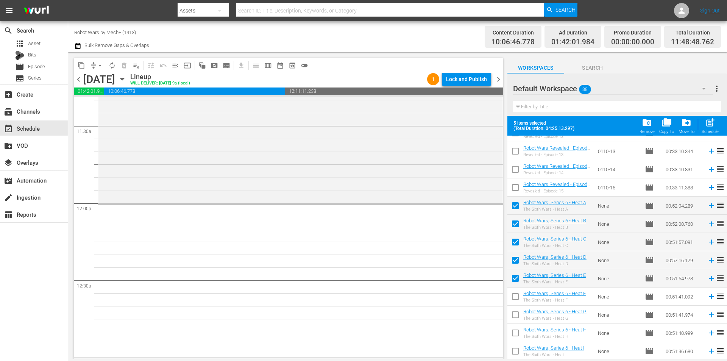
click at [516, 290] on span at bounding box center [515, 296] width 16 height 16
click at [516, 309] on input "checkbox" at bounding box center [515, 316] width 16 height 16
checkbox input "true"
click at [517, 334] on input "checkbox" at bounding box center [515, 334] width 16 height 16
checkbox input "true"
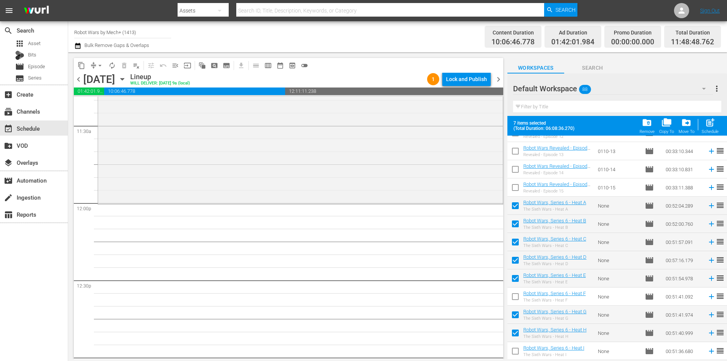
click at [517, 298] on input "checkbox" at bounding box center [515, 298] width 16 height 16
checkbox input "true"
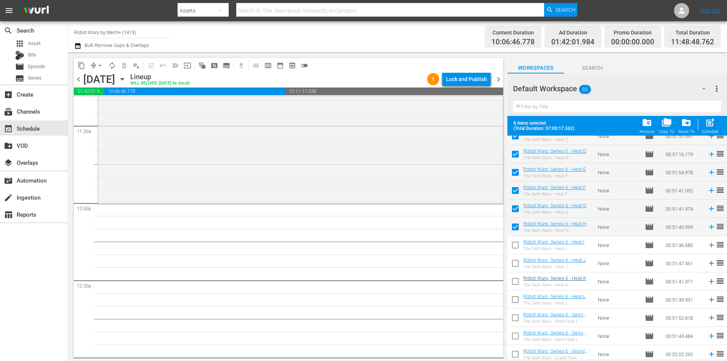
scroll to position [616, 0]
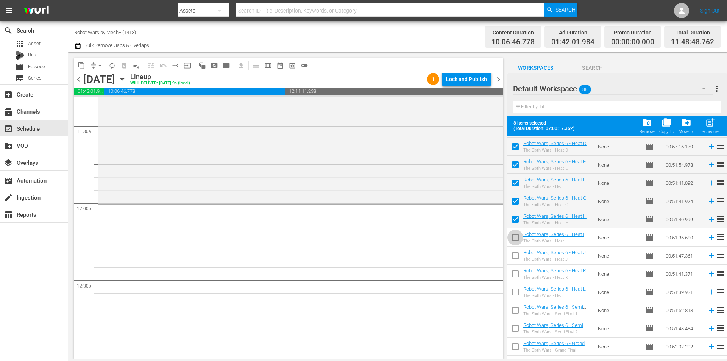
click at [515, 239] on input "checkbox" at bounding box center [515, 239] width 16 height 16
checkbox input "true"
click at [516, 252] on input "checkbox" at bounding box center [515, 257] width 16 height 16
checkbox input "true"
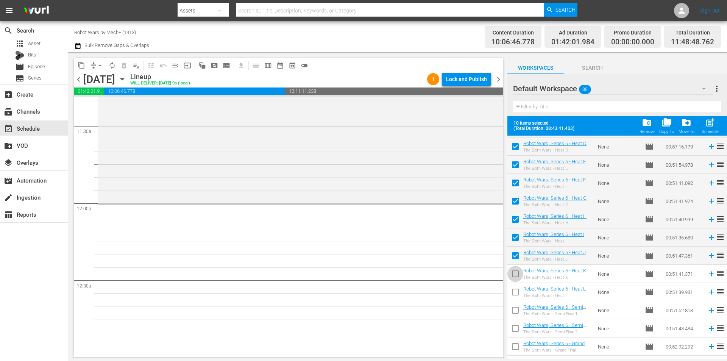
click at [514, 269] on input "checkbox" at bounding box center [515, 275] width 16 height 16
checkbox input "true"
click at [517, 290] on input "checkbox" at bounding box center [515, 293] width 16 height 16
checkbox input "true"
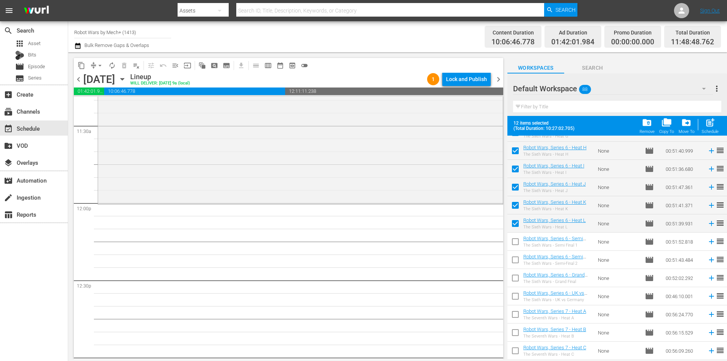
scroll to position [692, 0]
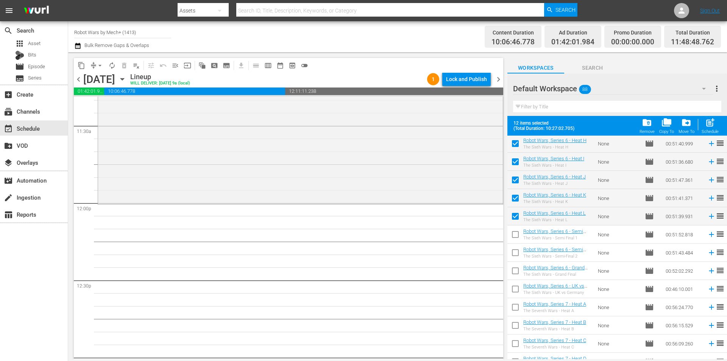
click at [514, 230] on input "checkbox" at bounding box center [515, 236] width 16 height 16
checkbox input "true"
click at [515, 253] on input "checkbox" at bounding box center [515, 254] width 16 height 16
checkbox input "true"
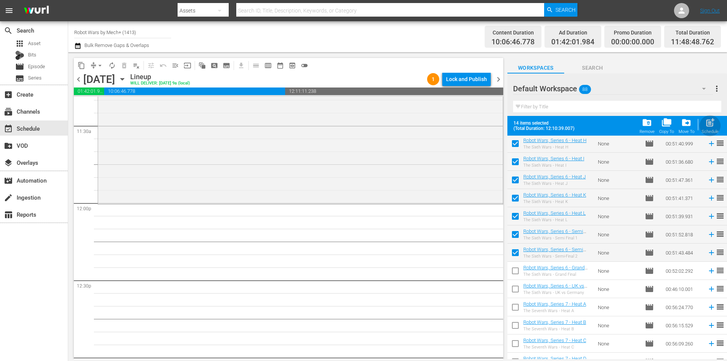
click at [707, 122] on span "post_add" at bounding box center [710, 122] width 10 height 10
checkbox input "false"
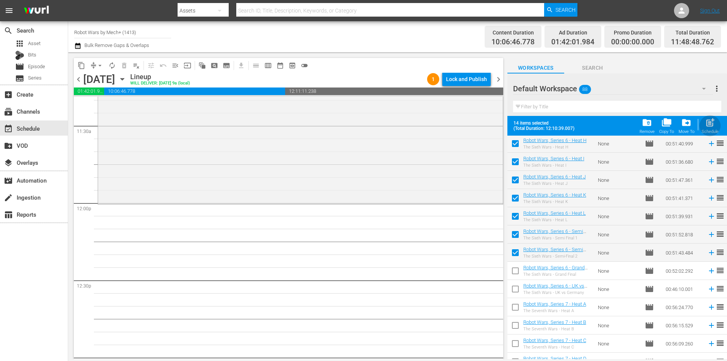
checkbox input "false"
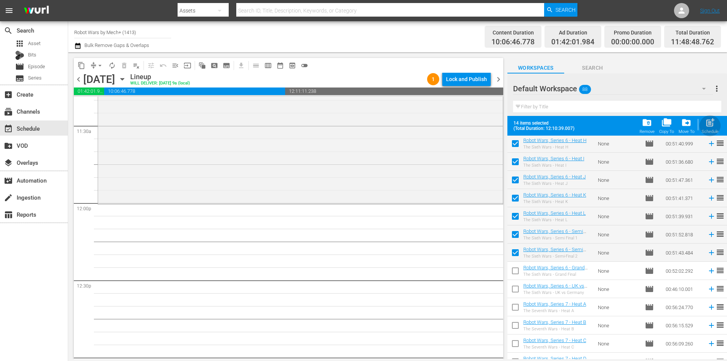
checkbox input "false"
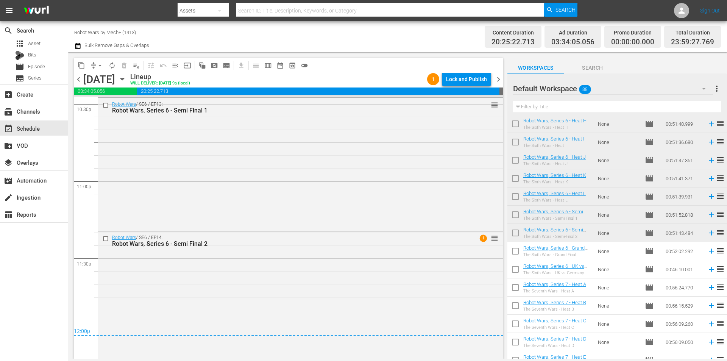
scroll to position [3473, 0]
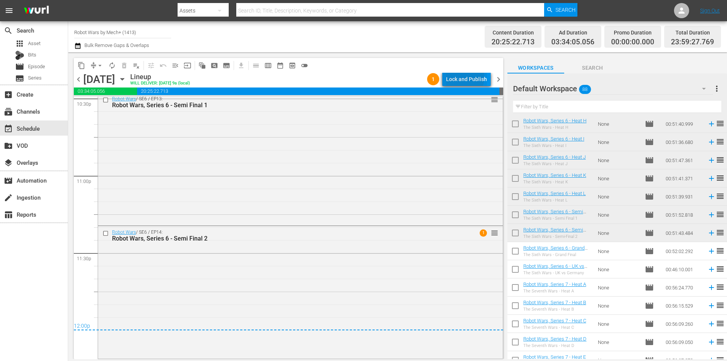
click at [462, 77] on div "Lock and Publish" at bounding box center [466, 79] width 41 height 14
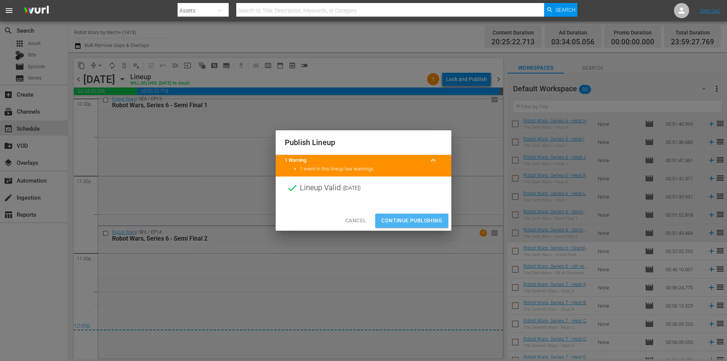
click at [419, 222] on span "Continue Publishing" at bounding box center [411, 220] width 61 height 9
